Goal: Navigation & Orientation: Find specific page/section

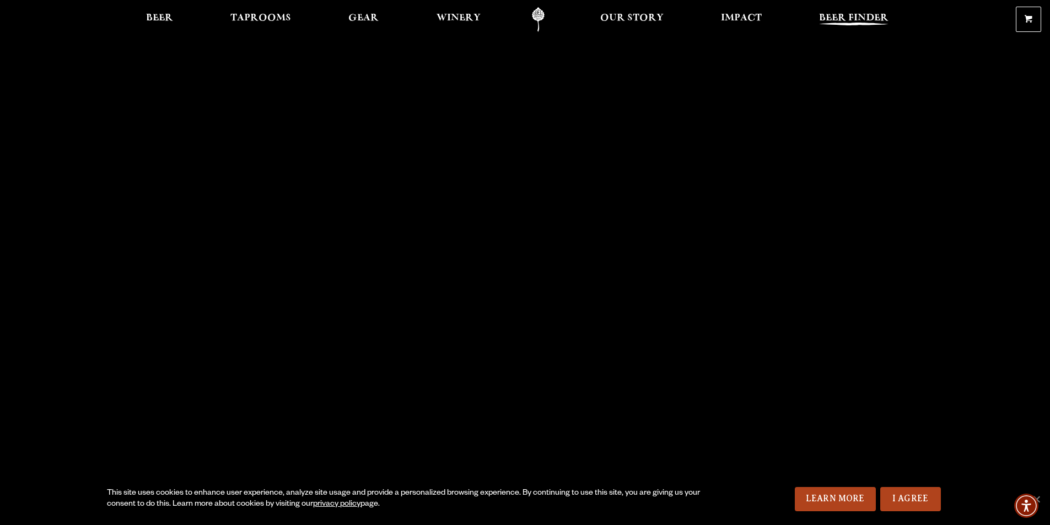
click at [854, 17] on span "Beer Finder" at bounding box center [853, 18] width 69 height 9
click at [246, 17] on span "Taprooms" at bounding box center [260, 18] width 61 height 9
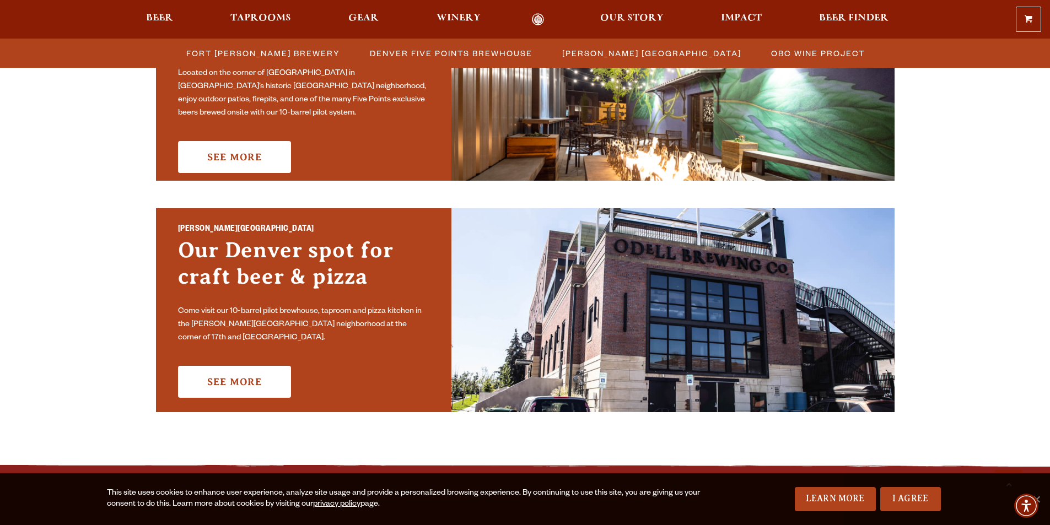
scroll to position [772, 0]
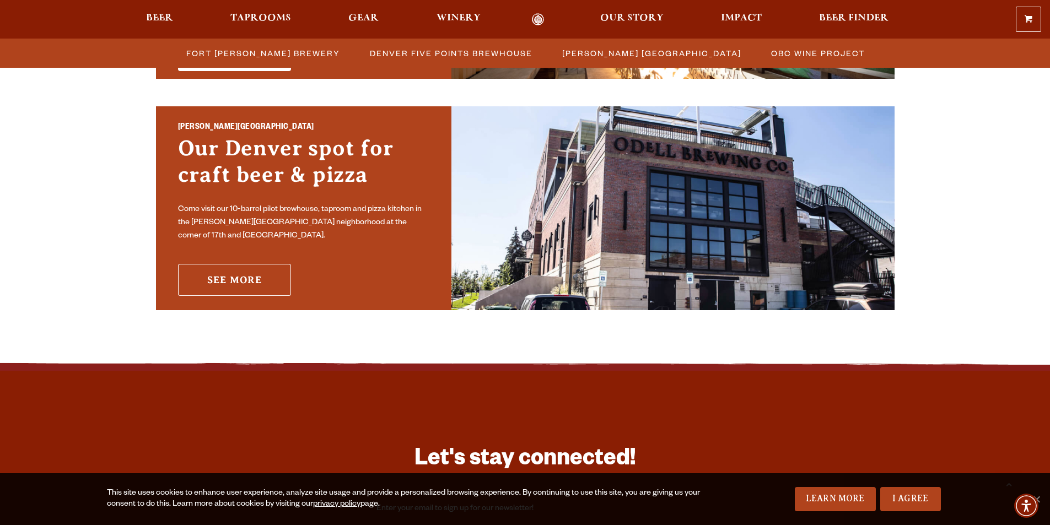
click at [250, 277] on link "See More" at bounding box center [234, 280] width 113 height 32
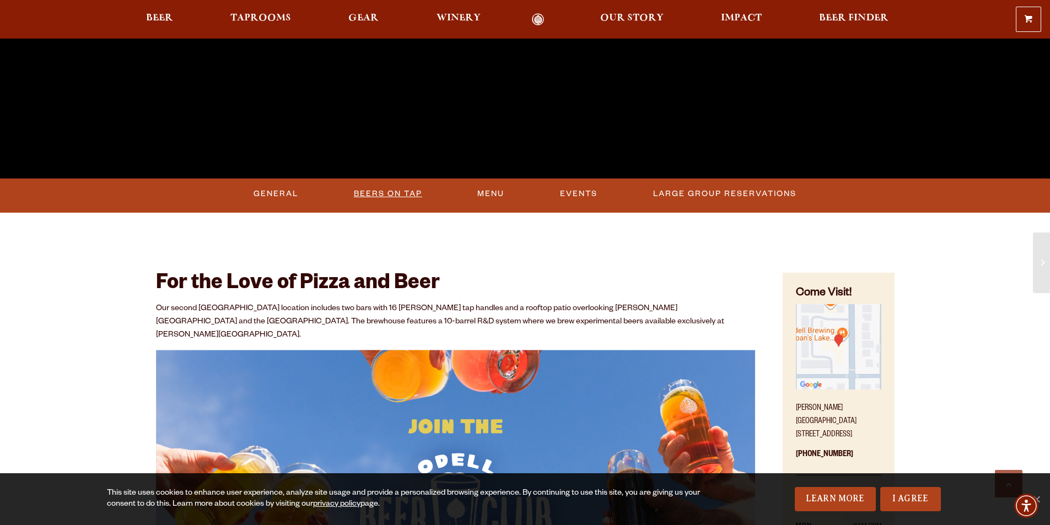
click at [368, 187] on link "Beers On Tap" at bounding box center [388, 193] width 77 height 25
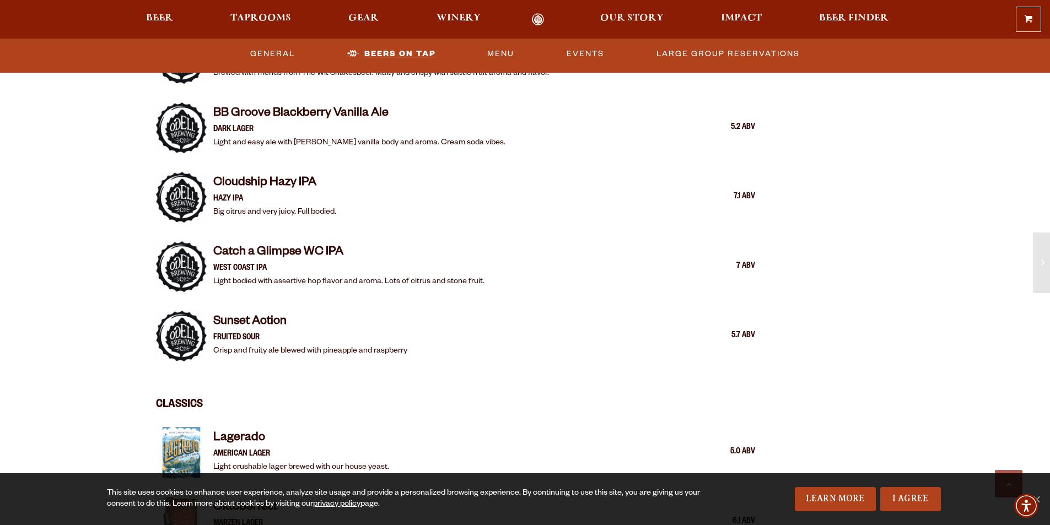
scroll to position [1584, 0]
